Goal: Find specific page/section: Find specific page/section

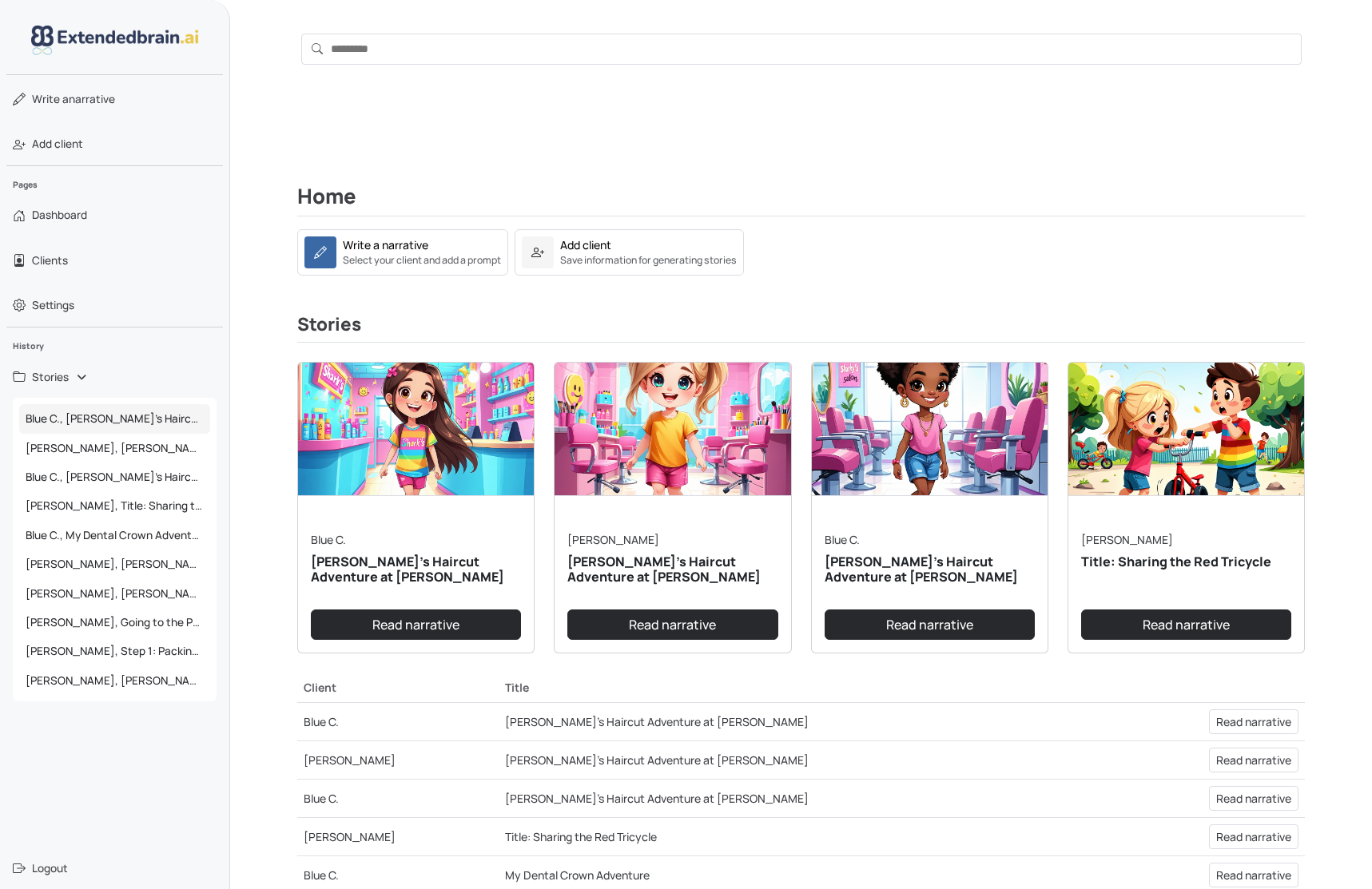
click at [97, 418] on span "Blue C., [PERSON_NAME]'s Haircut Adventure at [PERSON_NAME]" at bounding box center [115, 418] width 191 height 28
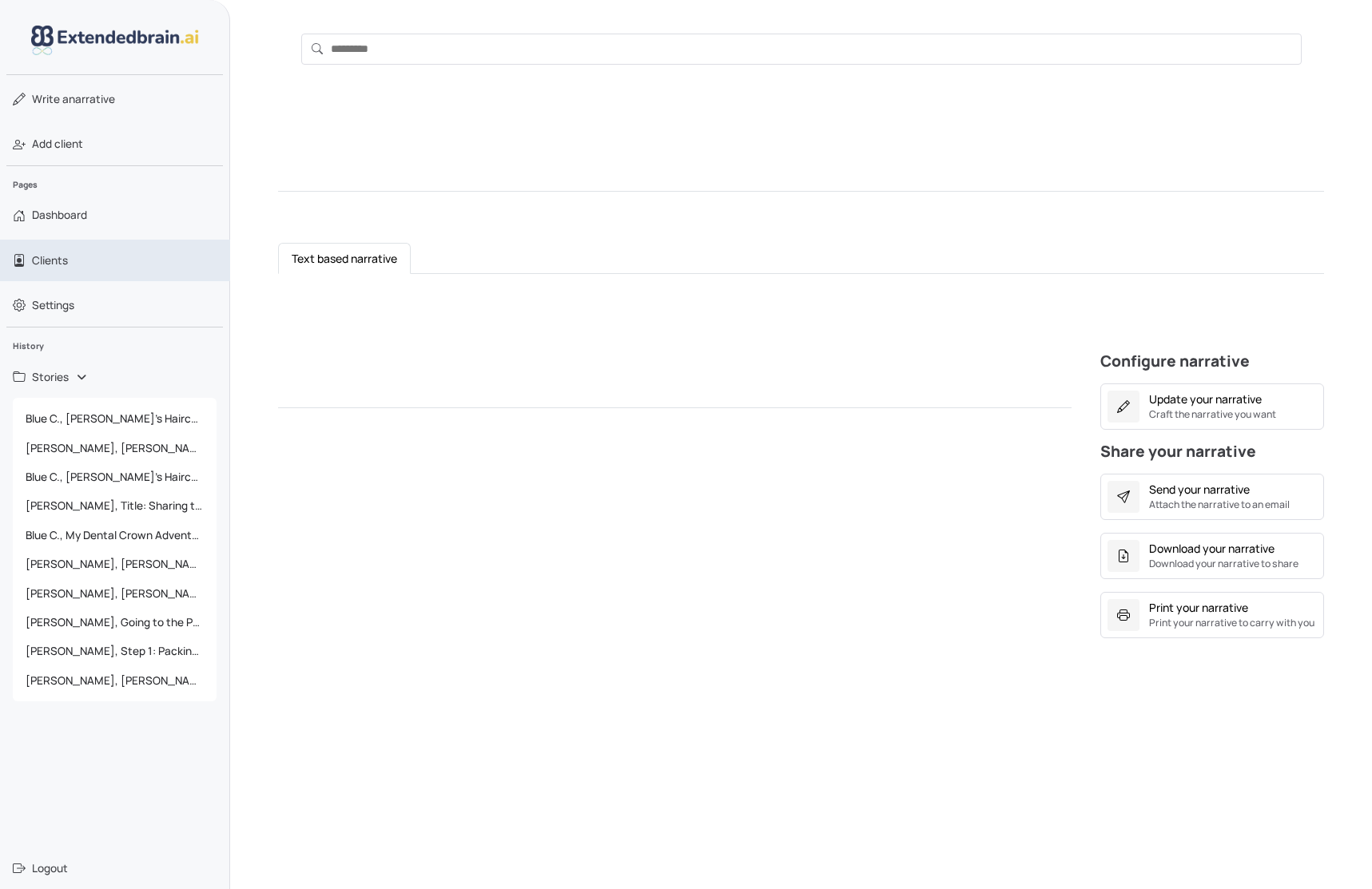
click at [62, 258] on span "Clients" at bounding box center [50, 260] width 36 height 16
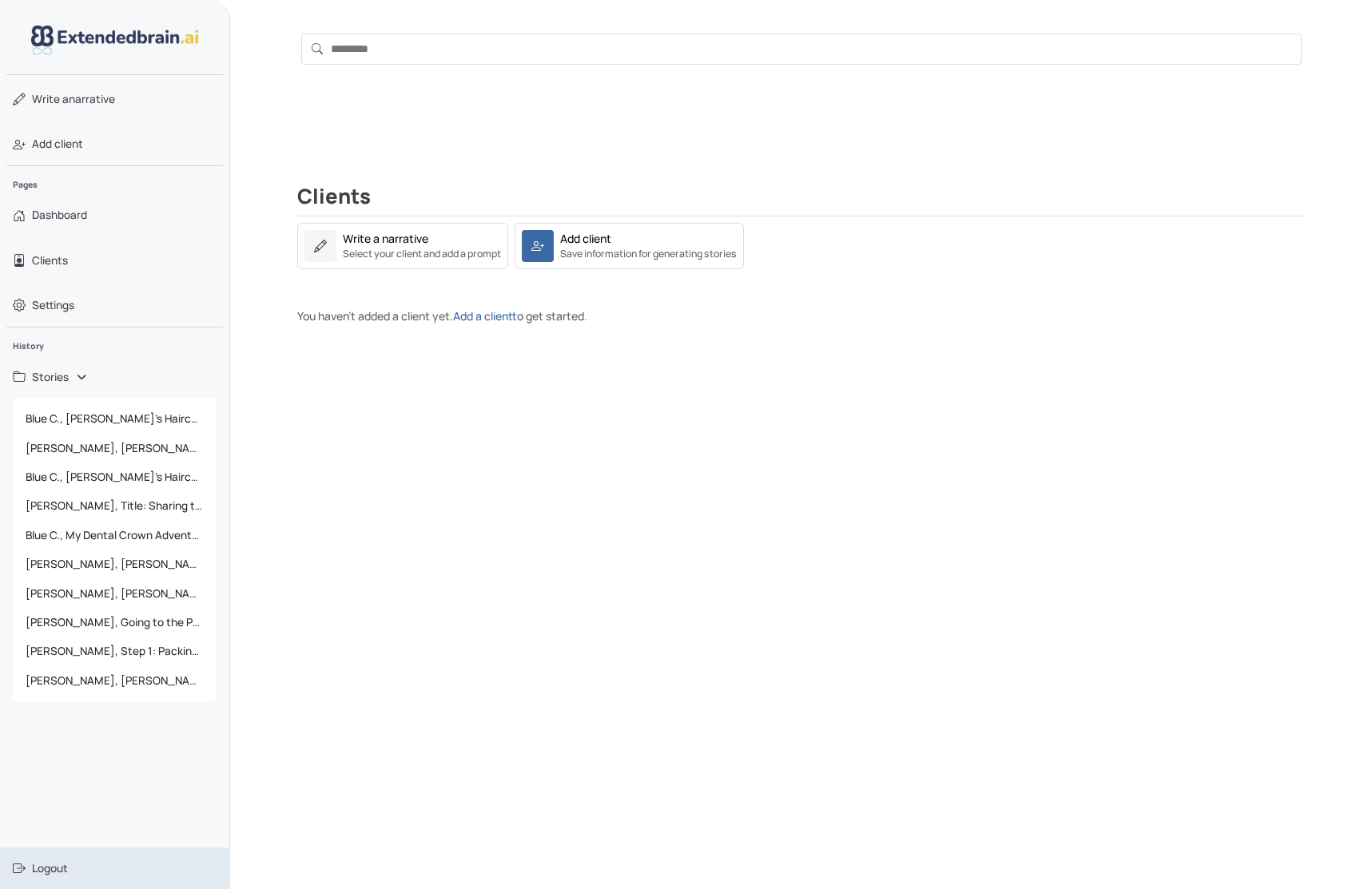
click at [57, 859] on link "Logout" at bounding box center [115, 869] width 230 height 42
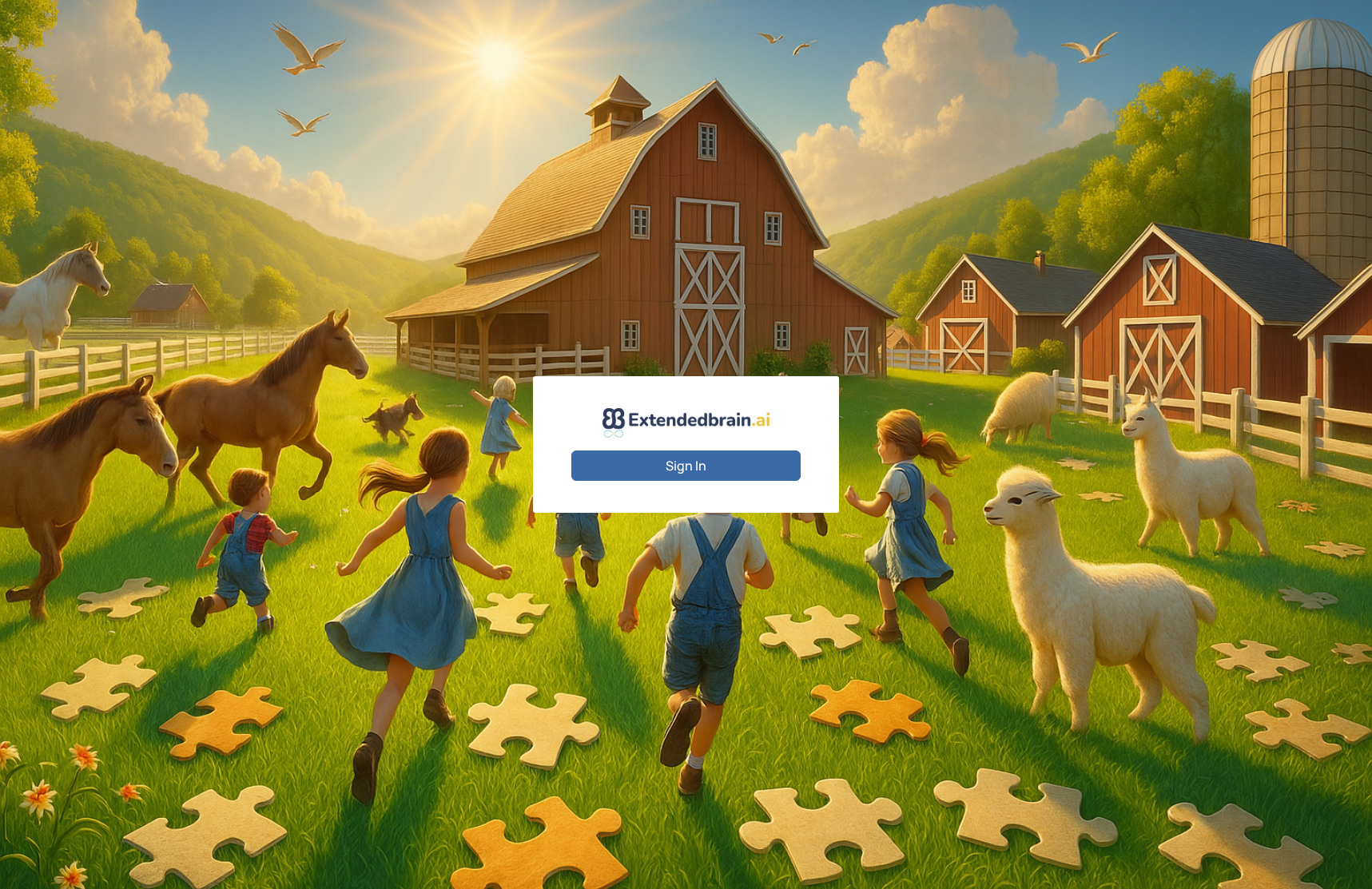
click at [736, 467] on button "Sign In" at bounding box center [686, 466] width 229 height 30
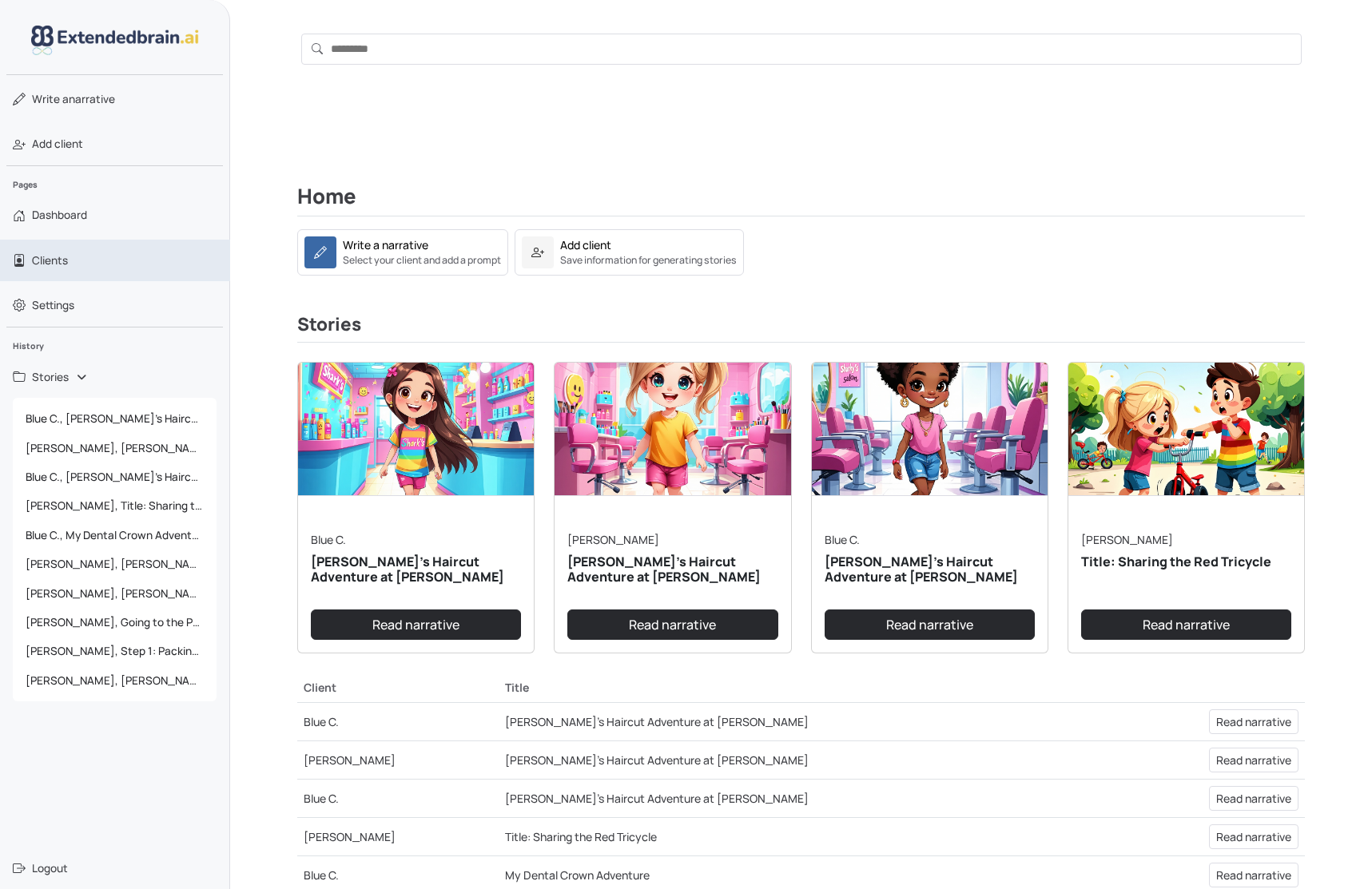
click at [88, 259] on link "Clients" at bounding box center [115, 260] width 230 height 42
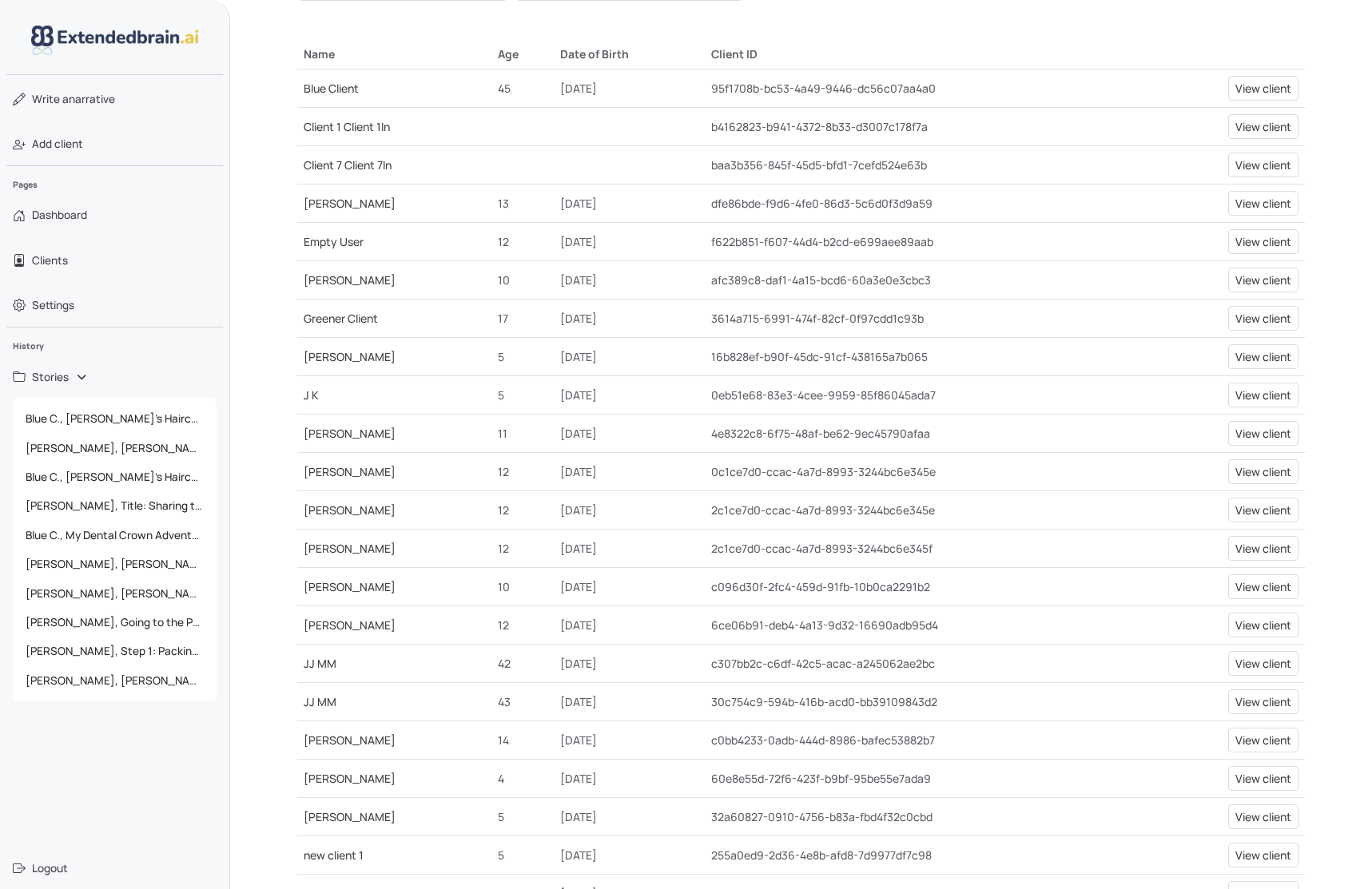
scroll to position [310, 0]
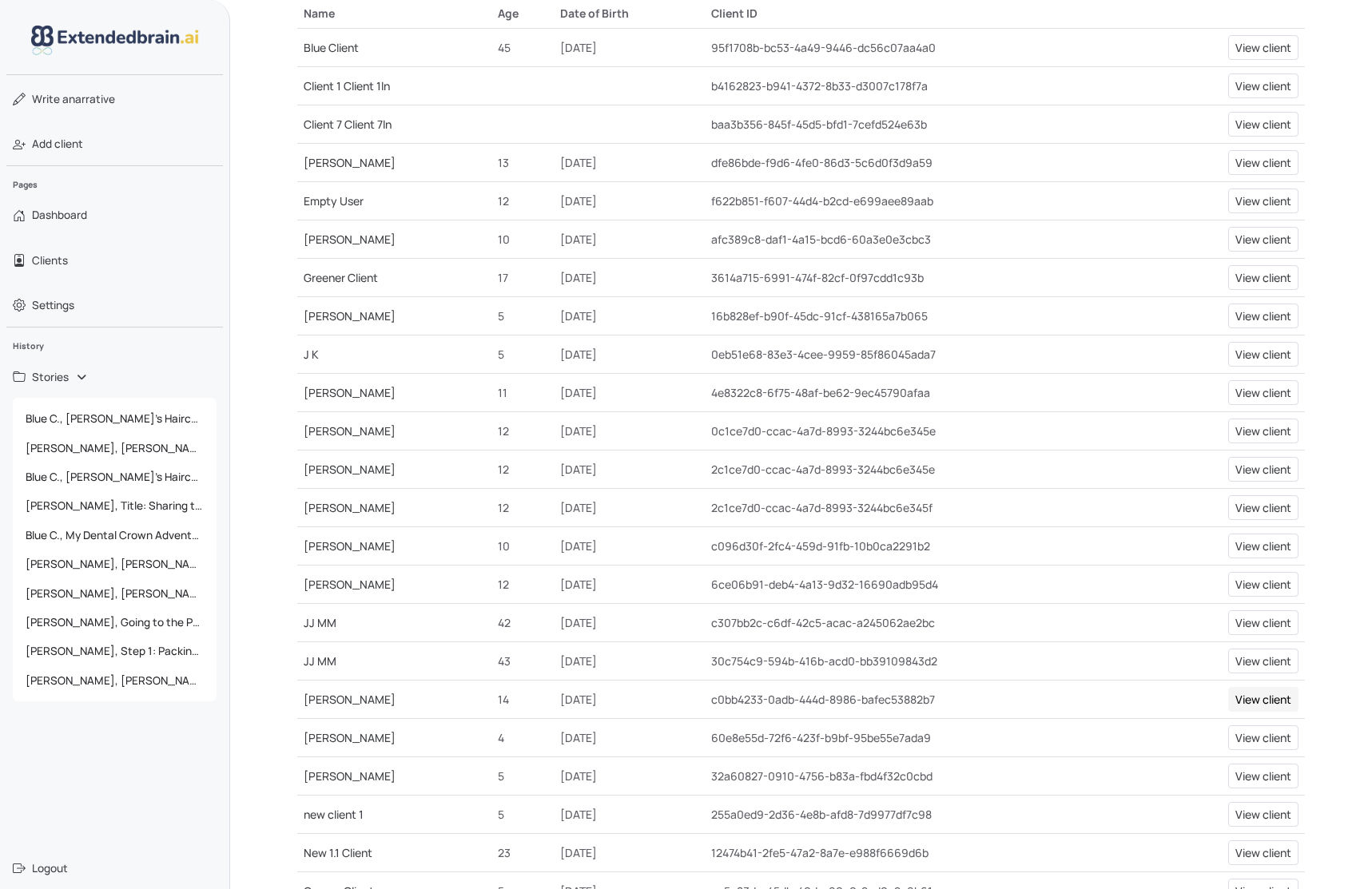
click at [1253, 697] on link "View client" at bounding box center [1263, 700] width 70 height 25
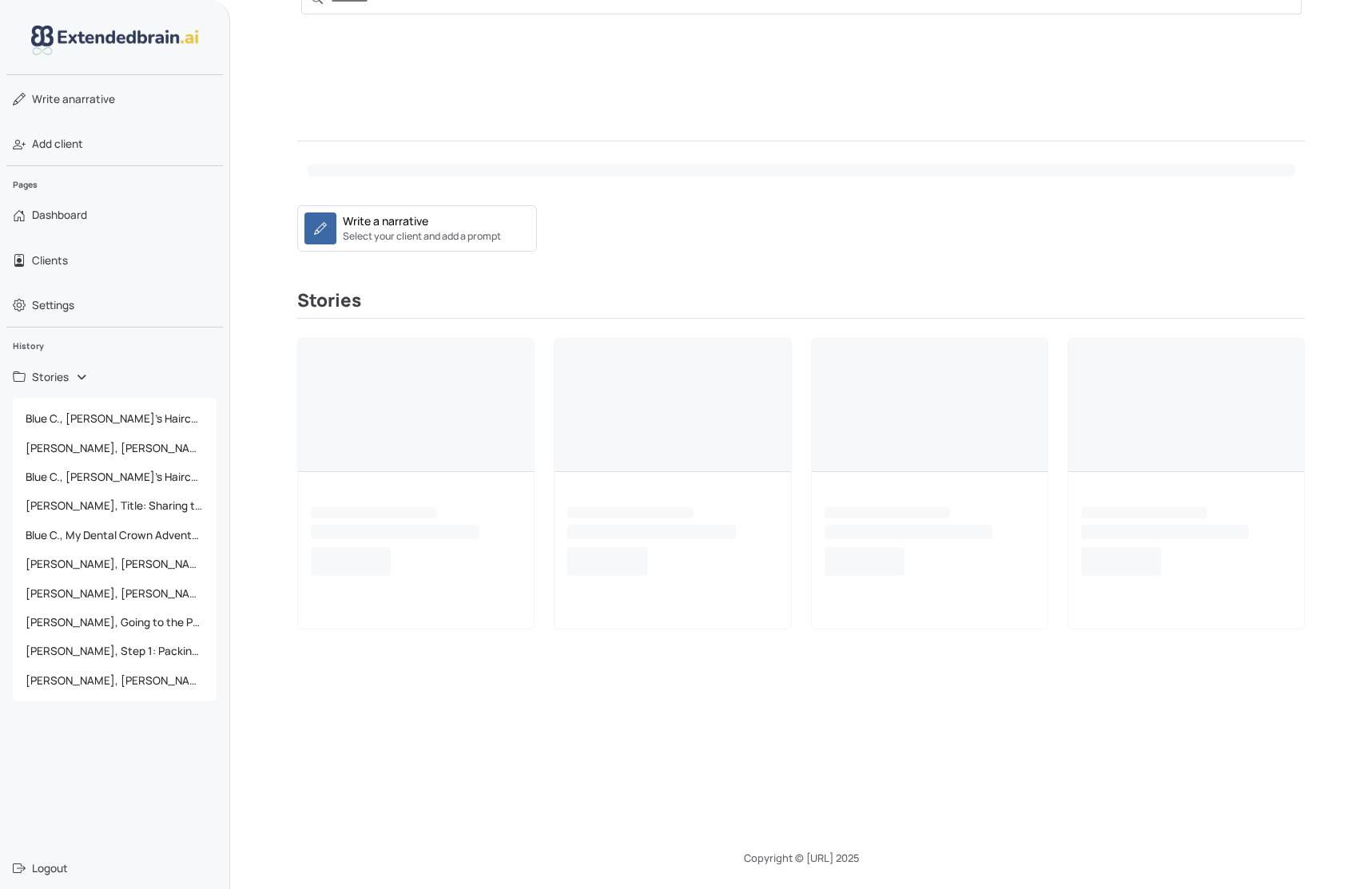
scroll to position [50, 0]
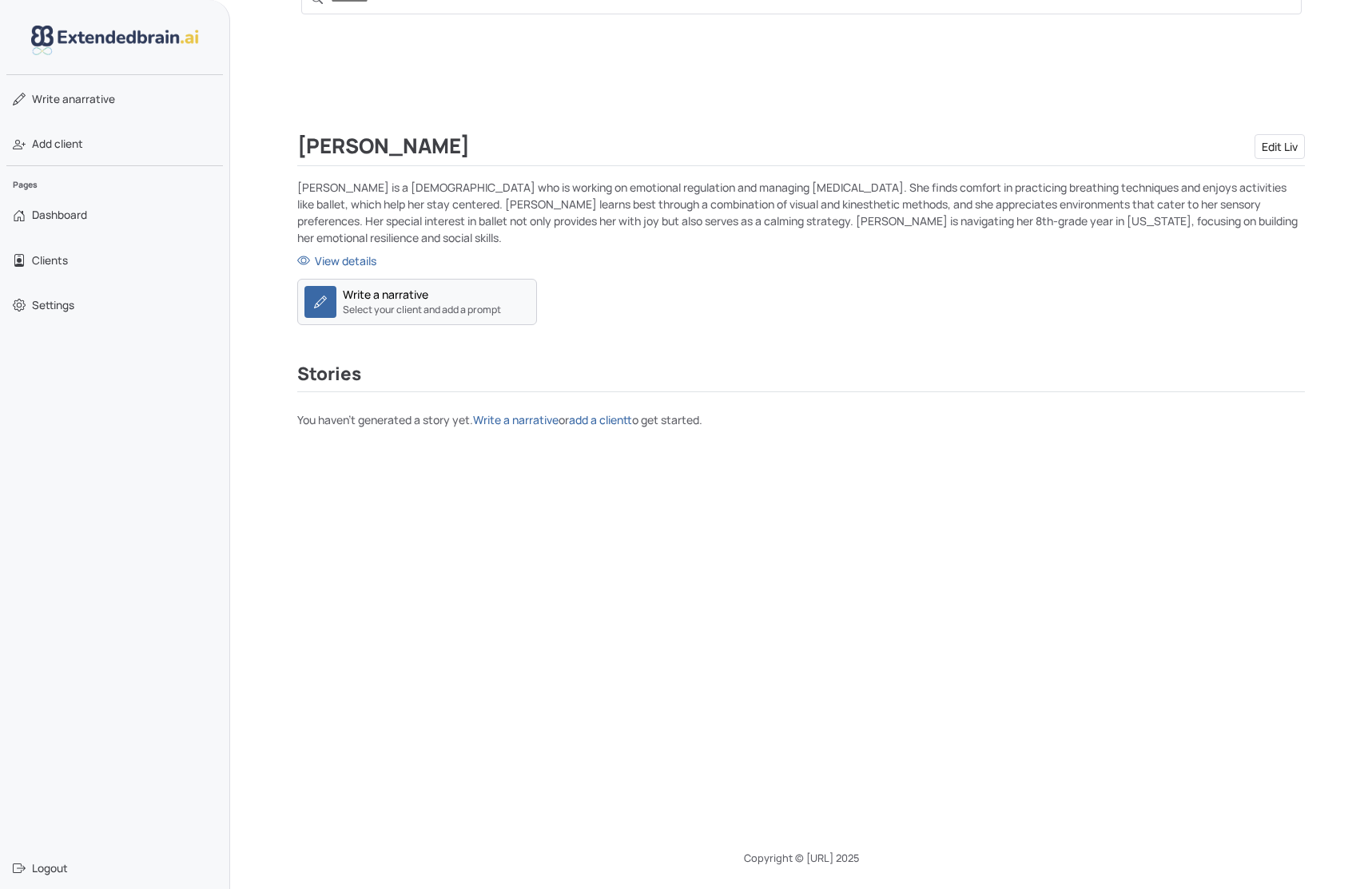
click at [419, 303] on small "Select your client and add a prompt" at bounding box center [421, 310] width 158 height 14
